Goal: Information Seeking & Learning: Check status

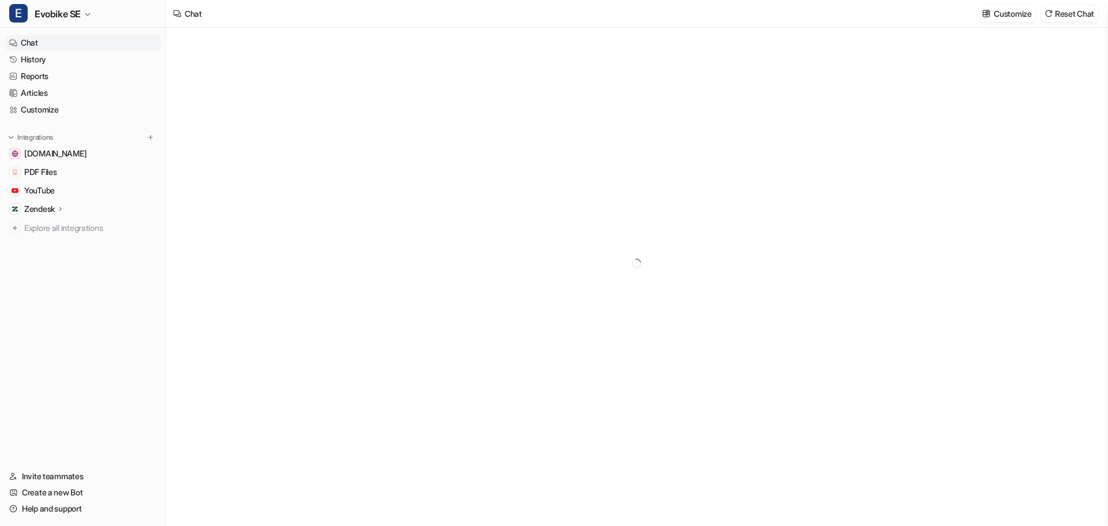
type textarea "**********"
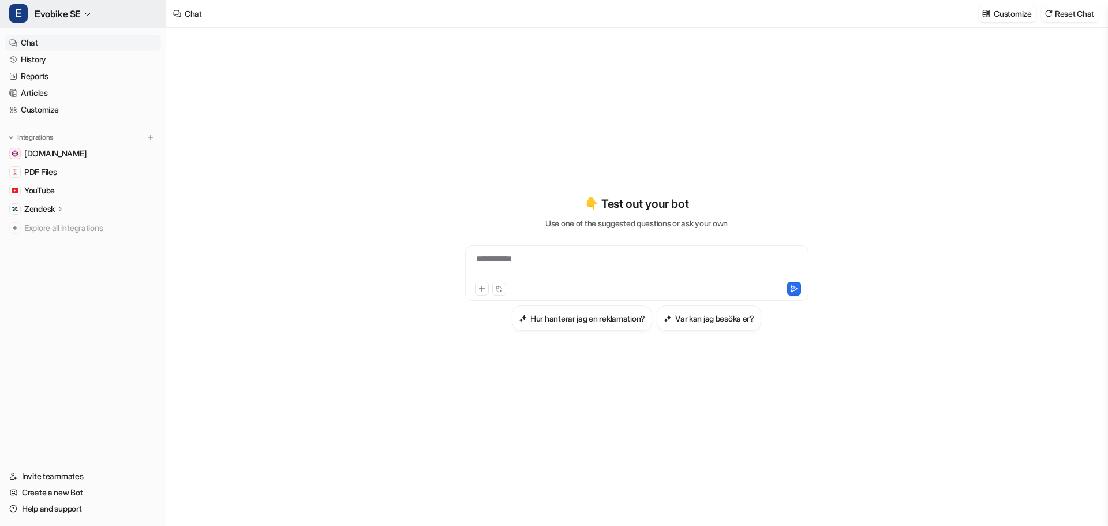
click at [57, 16] on span "Evobike SE" at bounding box center [58, 14] width 46 height 16
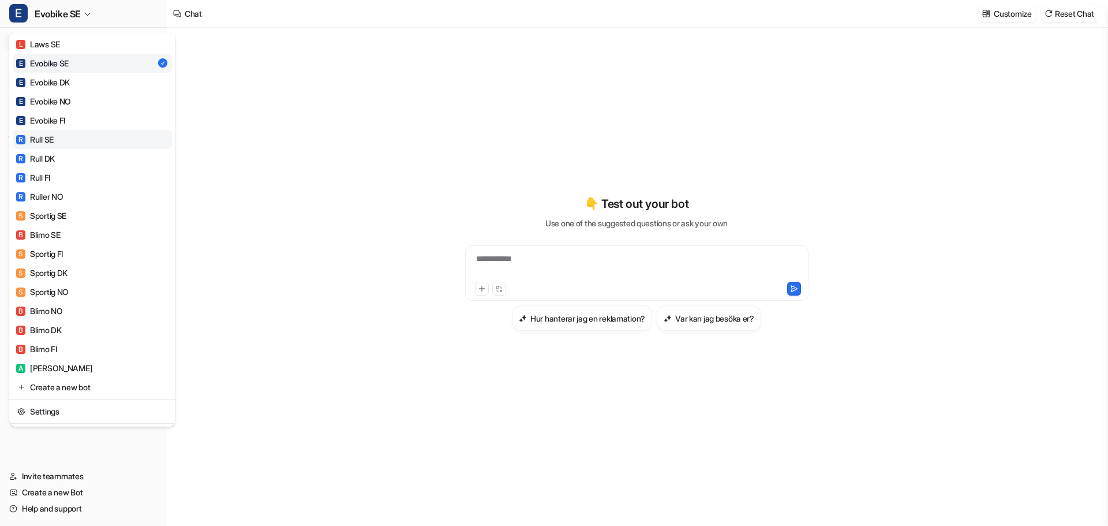
click at [50, 137] on div "R Rull SE" at bounding box center [34, 139] width 37 height 12
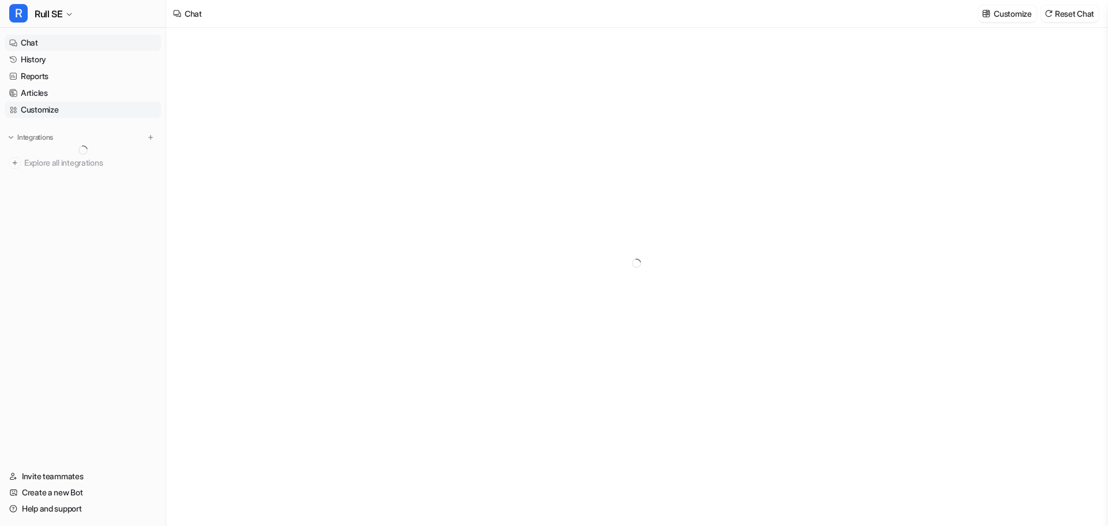
type textarea "**********"
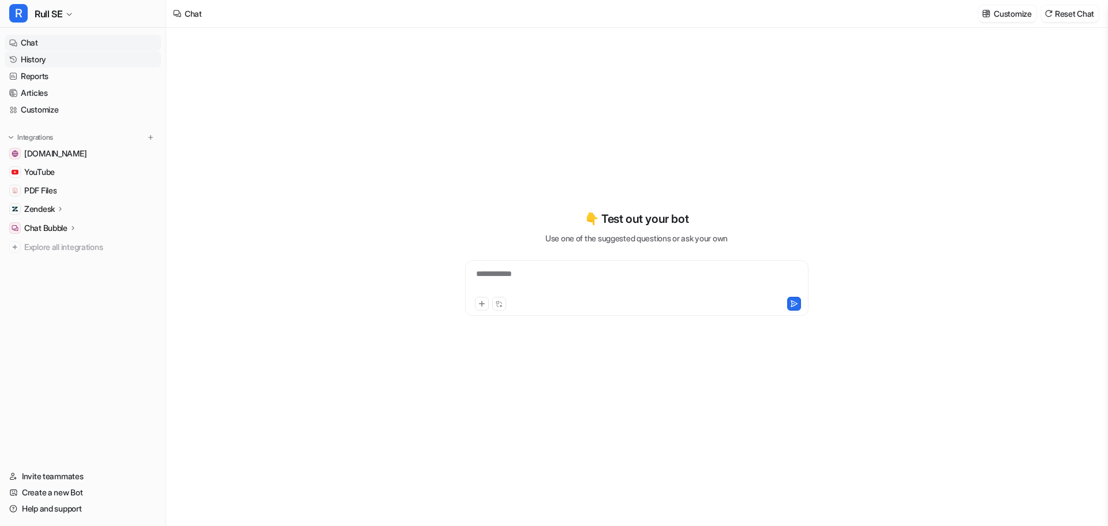
click at [25, 60] on link "History" at bounding box center [83, 59] width 156 height 16
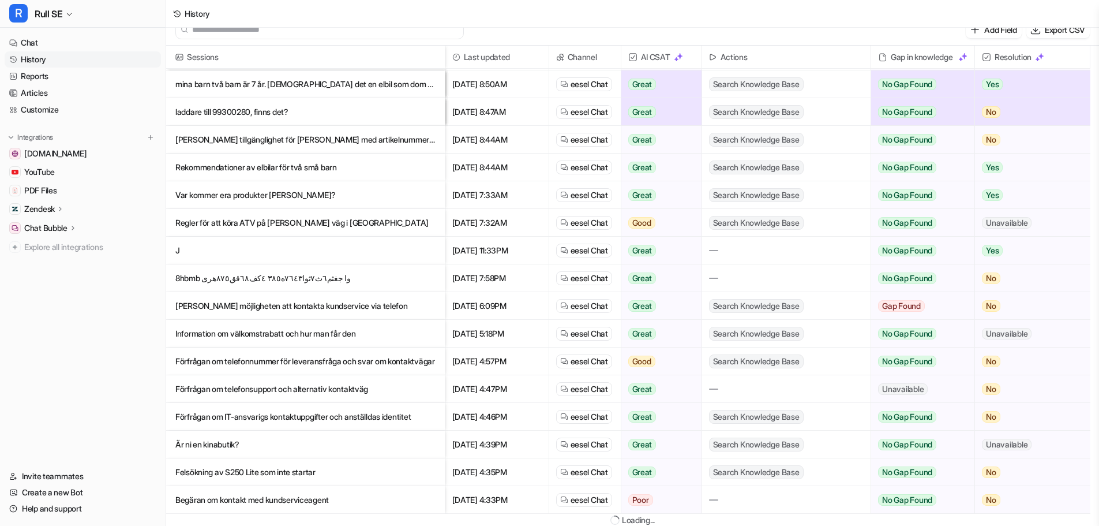
scroll to position [2, 0]
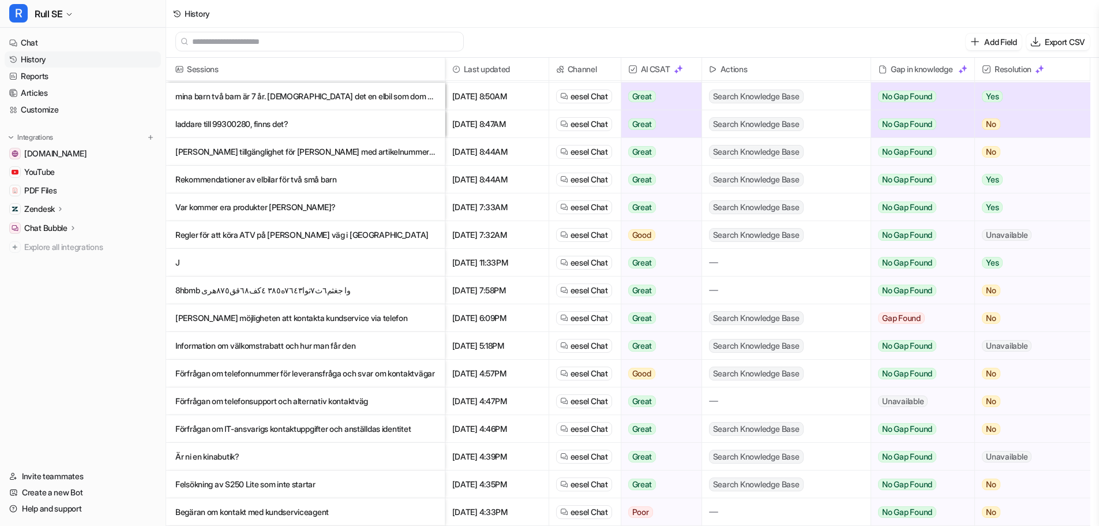
click at [315, 429] on p "Förfrågan om IT-ansvarigs kontaktuppgifter och anställdas identitet" at bounding box center [305, 429] width 260 height 28
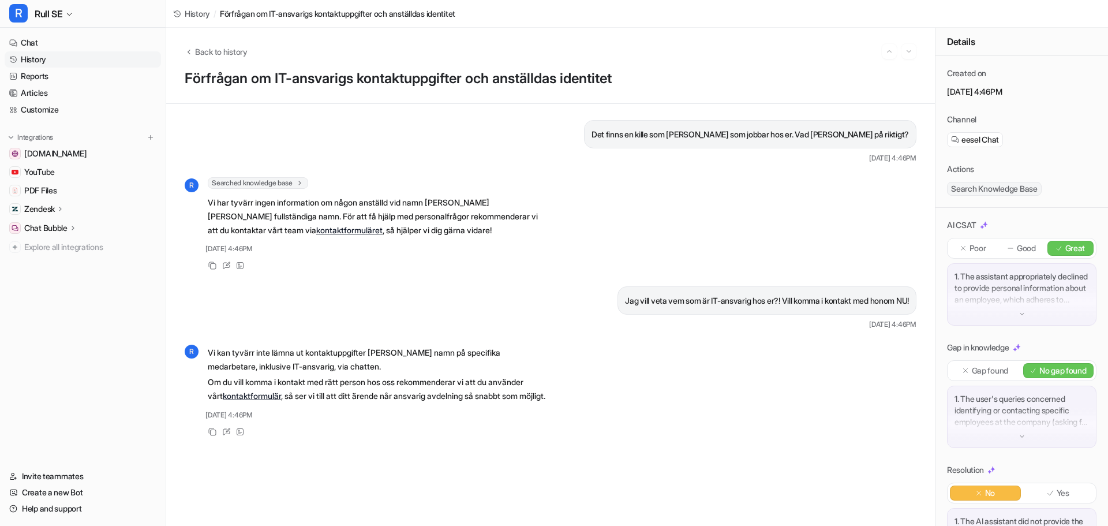
click at [26, 63] on link "History" at bounding box center [83, 59] width 156 height 16
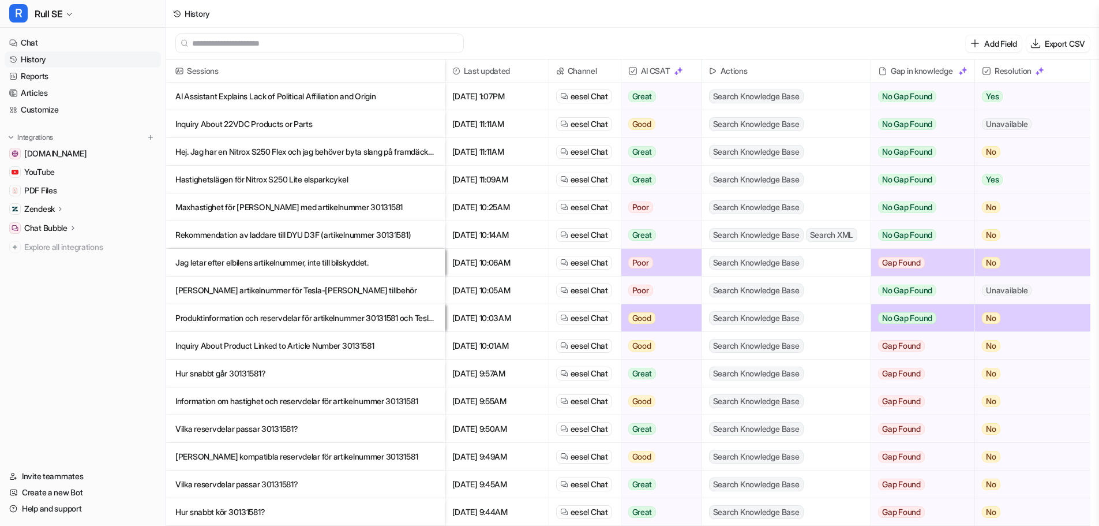
click at [247, 100] on p "AI Assistant Explains Lack of Political Affiliation and Origin" at bounding box center [305, 96] width 260 height 28
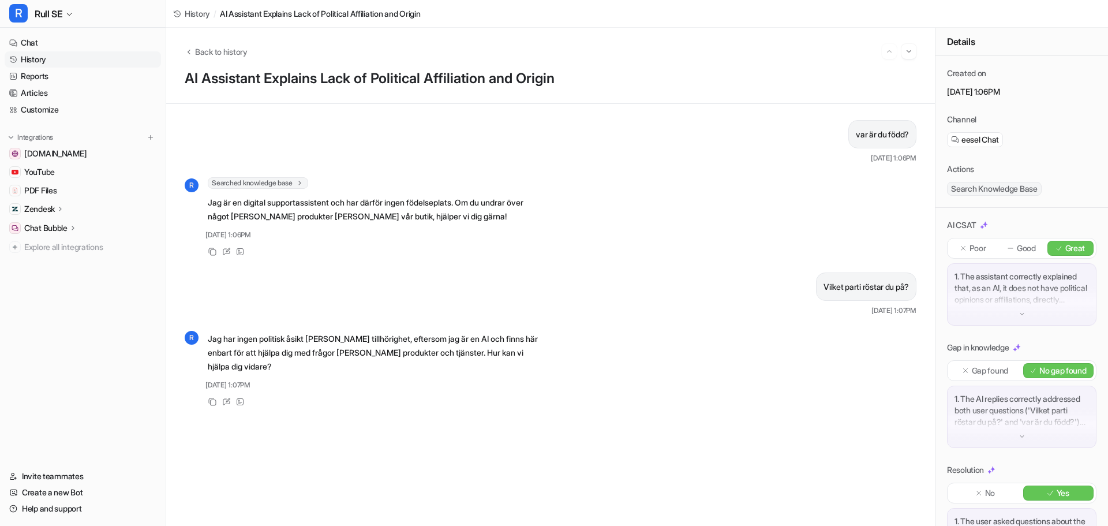
click at [37, 62] on link "History" at bounding box center [83, 59] width 156 height 16
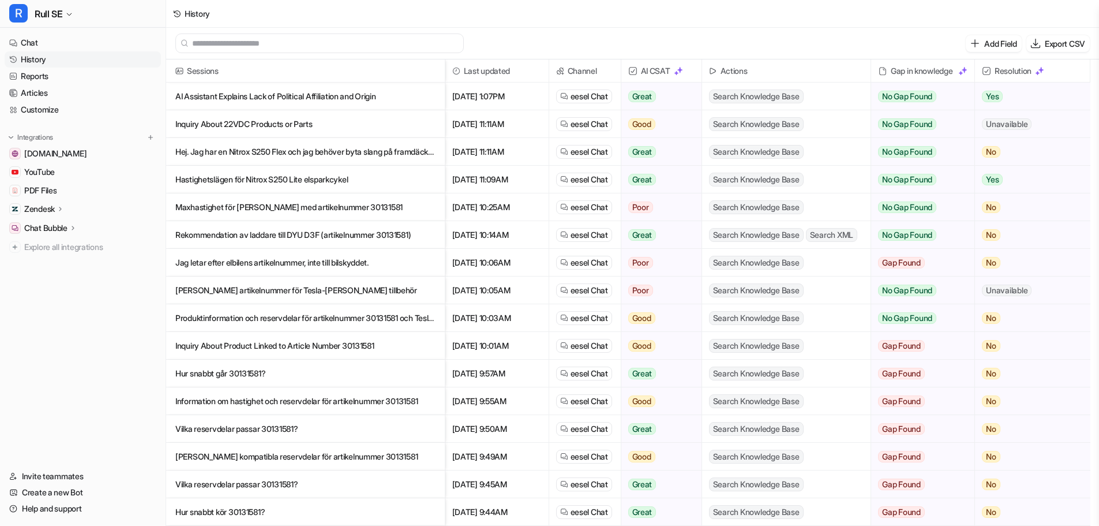
click at [254, 121] on p "Inquiry About 22VDC Products or Parts" at bounding box center [305, 124] width 260 height 28
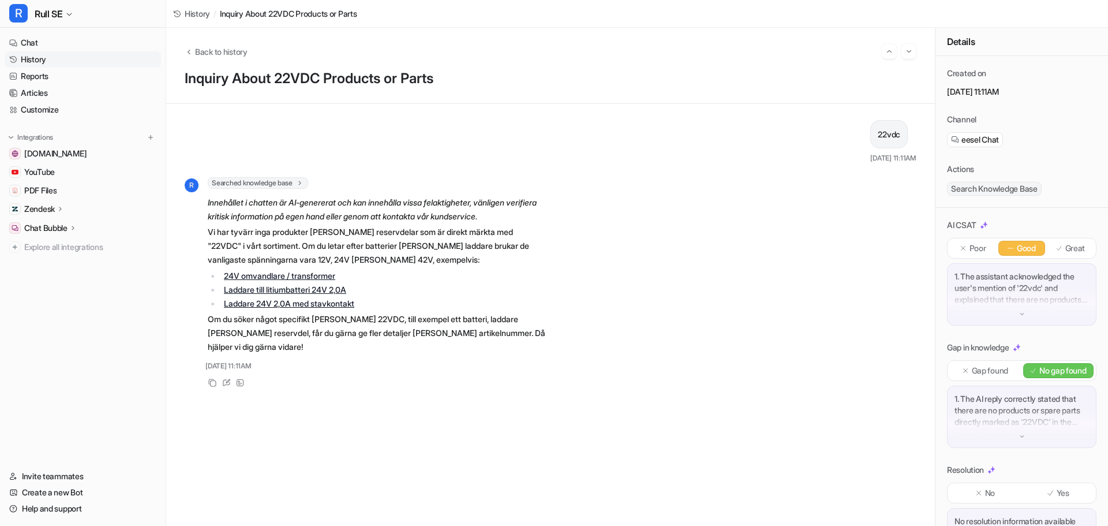
click at [24, 59] on link "History" at bounding box center [83, 59] width 156 height 16
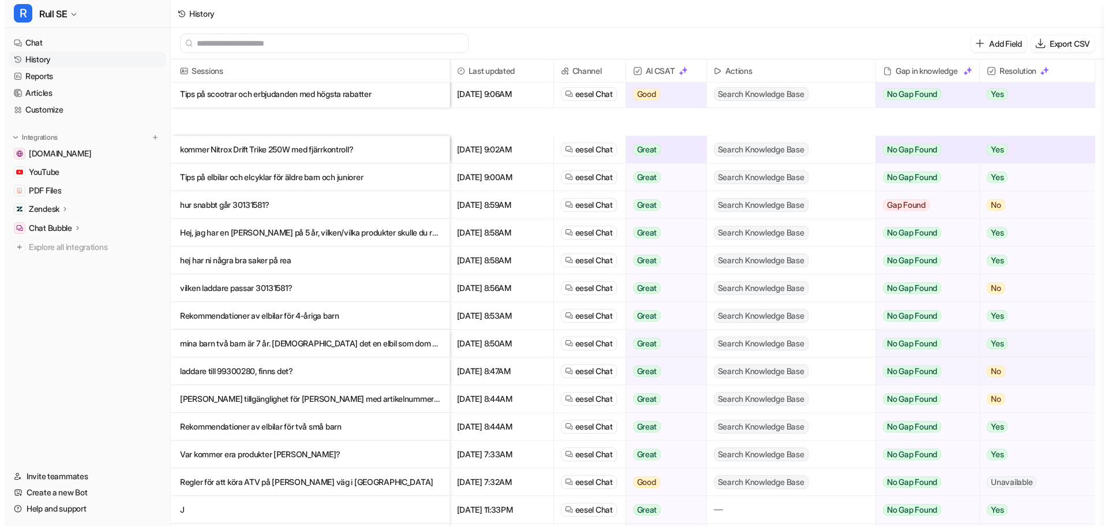
scroll to position [923, 0]
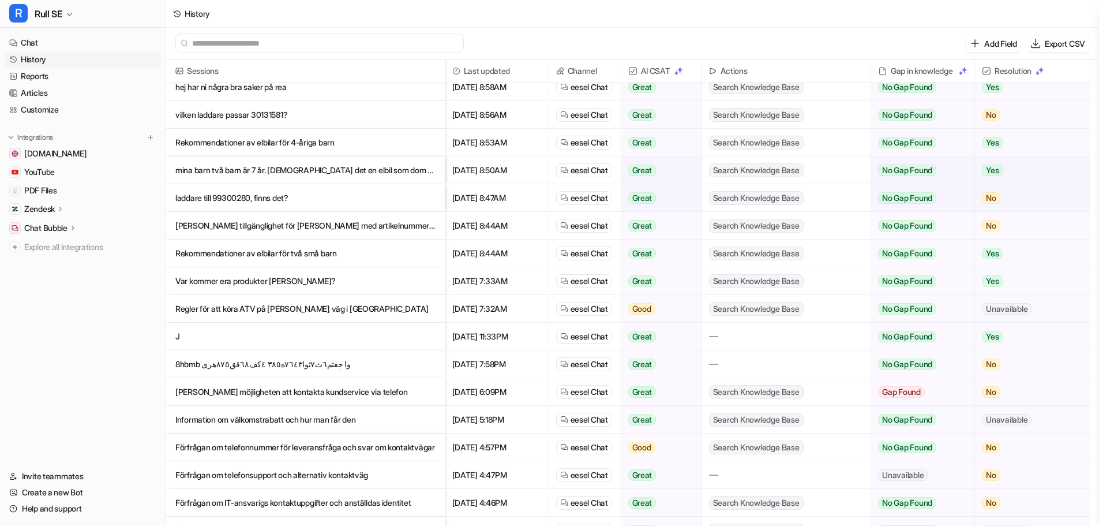
click at [257, 361] on p "8hbmb وا جغثم٦ث٧ثوا٧٦٤٣ه٣٨٥ ٤كف٦٨قق٨٧٥هرى" at bounding box center [305, 364] width 260 height 28
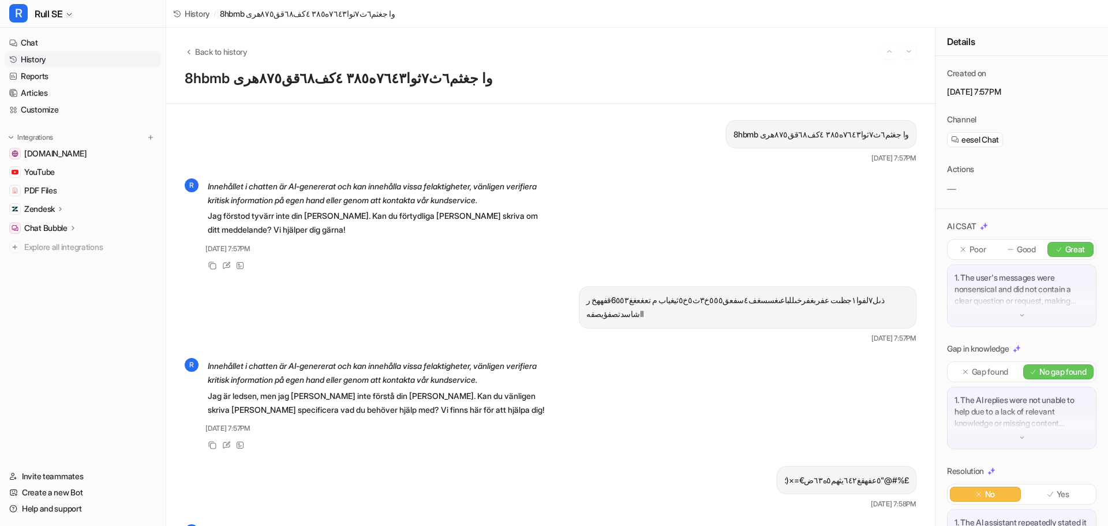
click at [844, 136] on p "8hbmb وا جغثم٦ث٧ثوا٧٦٤٣ه٣٨٥ ٤كف٦٨قق٨٧٥هرى" at bounding box center [820, 134] width 175 height 14
click at [791, 133] on p "8hbmb وا جغثم٦ث٧ثوا٧٦٤٣ه٣٨٥ ٤كف٦٨قق٨٧٥هرى" at bounding box center [820, 134] width 175 height 14
click at [761, 133] on p "8hbmb وا جغثم٦ث٧ثوا٧٦٤٣ه٣٨٥ ٤كف٦٨قق٨٧٥هرى" at bounding box center [820, 134] width 175 height 14
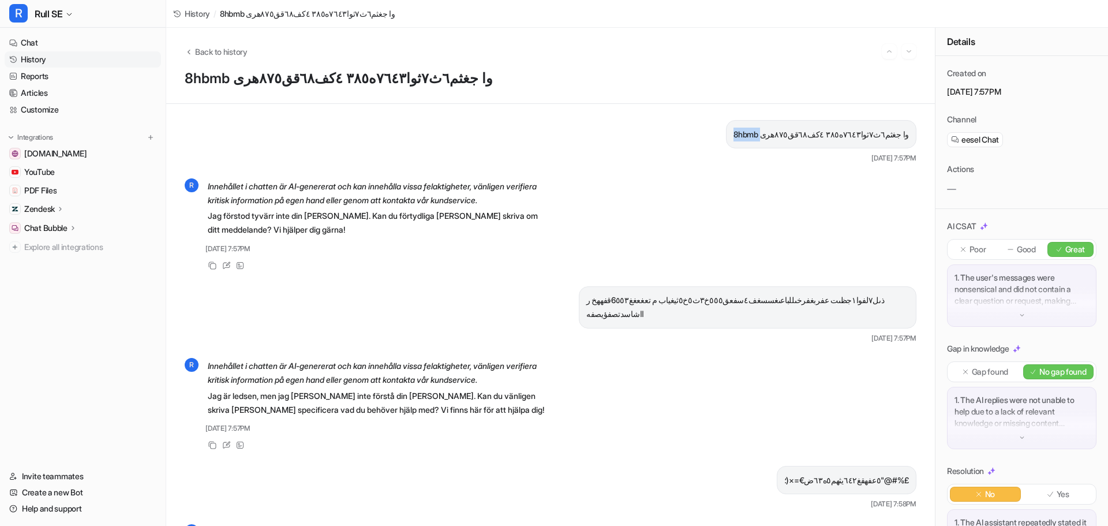
click at [761, 133] on p "8hbmb وا جغثم٦ث٧ثوا٧٦٤٣ه٣٨٥ ٤كف٦٨قق٨٧٥هرى" at bounding box center [820, 134] width 175 height 14
click at [780, 184] on div "R Innehållet i chatten är AI-genererat och kan innehålla vissa felaktigheter, v…" at bounding box center [550, 224] width 731 height 95
click at [196, 58] on div "Back to history" at bounding box center [550, 51] width 731 height 15
click at [192, 54] on icon "Back to history" at bounding box center [189, 51] width 8 height 9
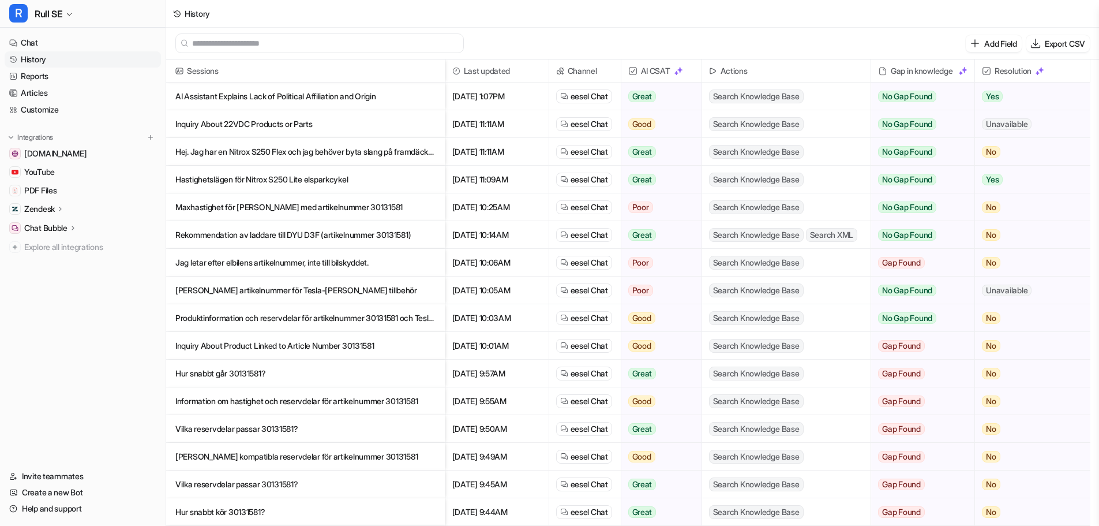
click at [298, 292] on p "[PERSON_NAME] artikelnummer för Tesla-[PERSON_NAME] tillbehör" at bounding box center [305, 290] width 260 height 28
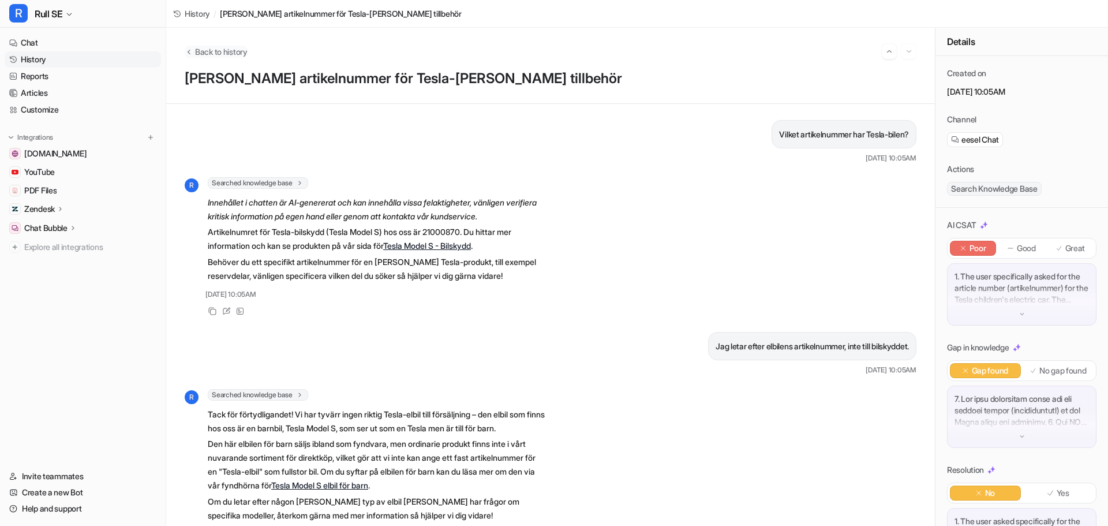
click at [194, 51] on button "Back to history" at bounding box center [216, 52] width 63 height 12
